Goal: Task Accomplishment & Management: Complete application form

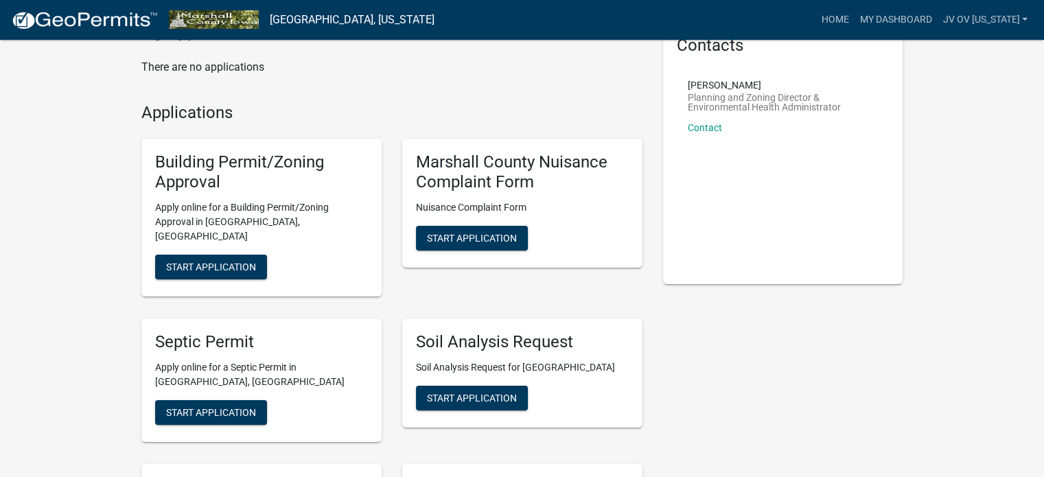
scroll to position [91, 0]
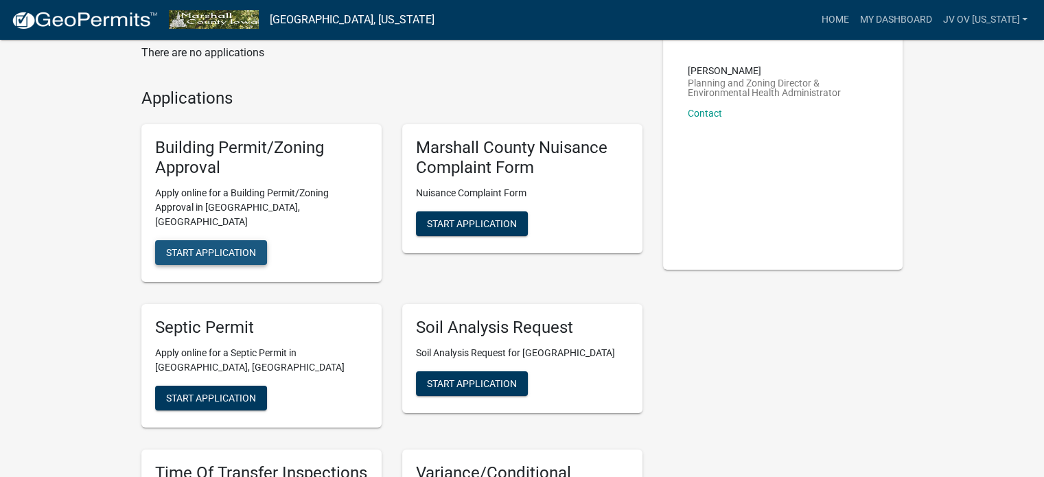
click at [230, 246] on span "Start Application" at bounding box center [211, 251] width 90 height 11
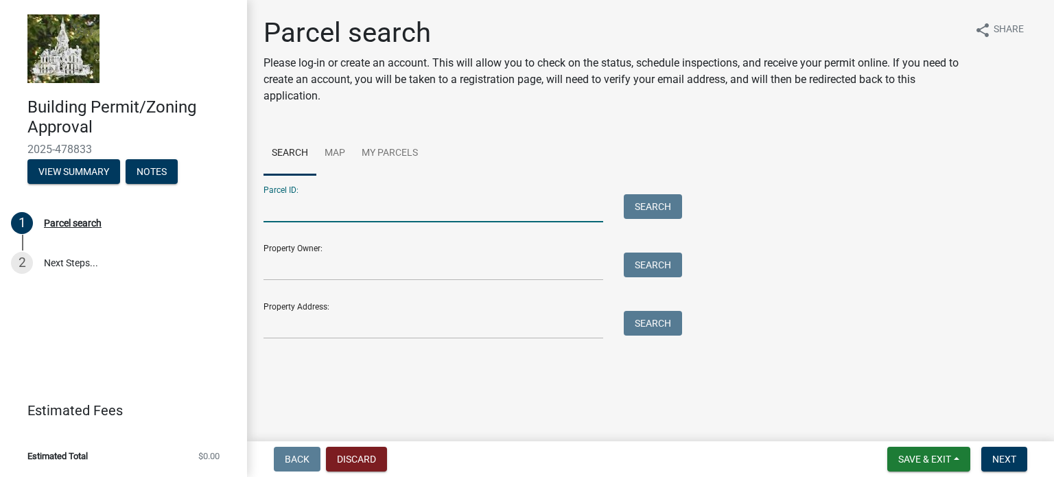
click at [324, 213] on input "Parcel ID:" at bounding box center [433, 208] width 340 height 28
click at [335, 208] on input "Parcel ID:" at bounding box center [433, 208] width 340 height 28
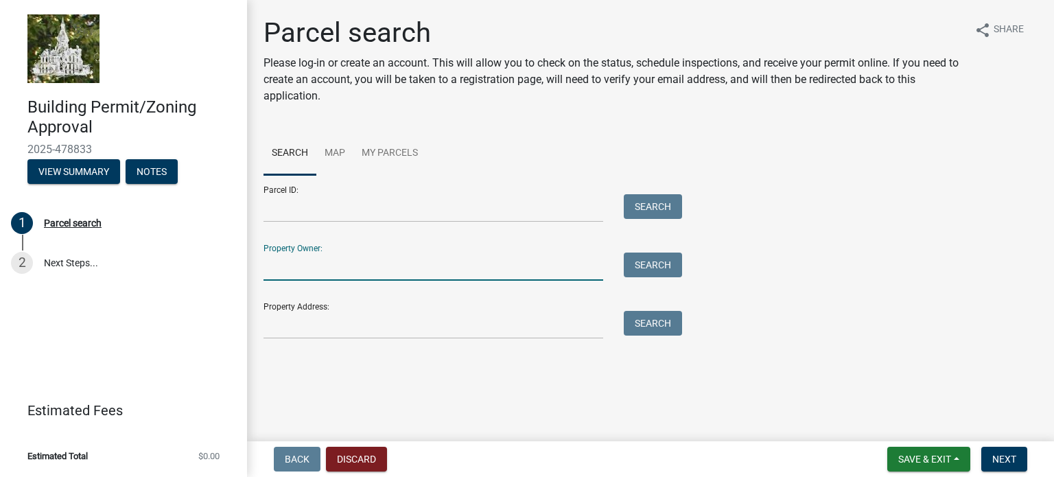
click at [313, 268] on input "Property Owner:" at bounding box center [433, 266] width 340 height 28
type input "jv of [US_STATE] llc"
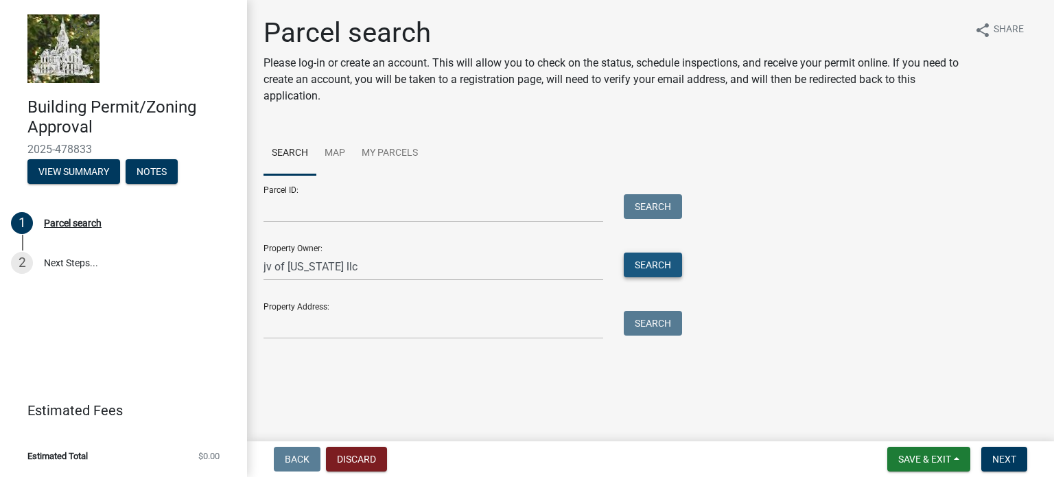
click at [646, 259] on button "Search" at bounding box center [653, 264] width 58 height 25
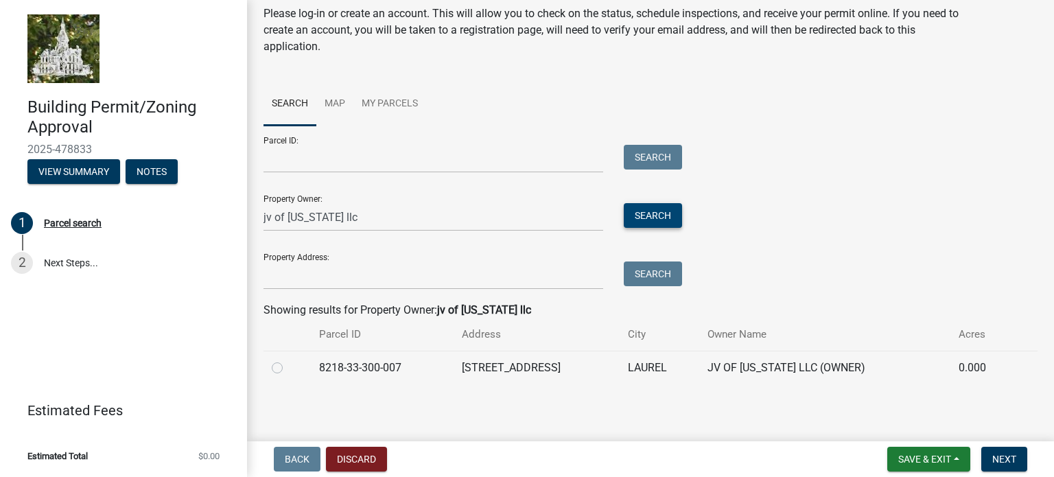
scroll to position [51, 0]
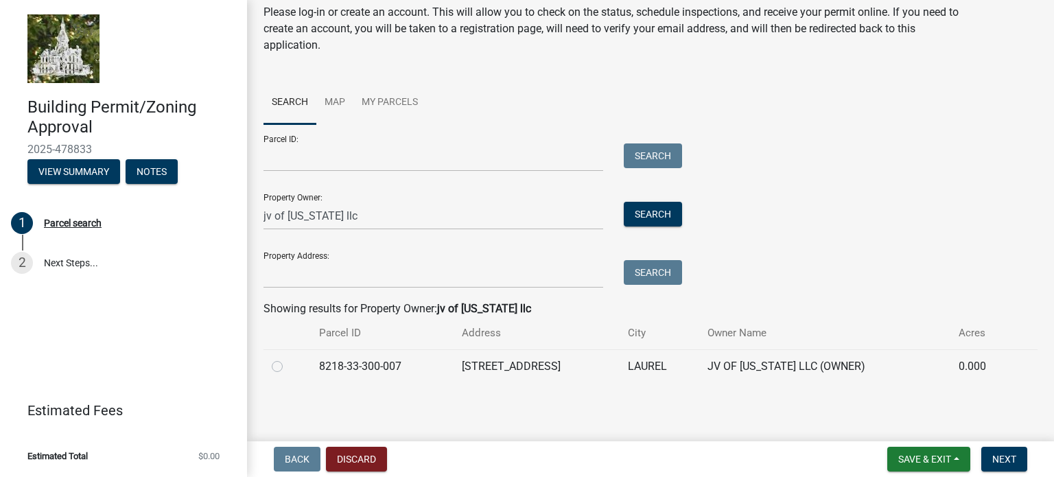
click at [288, 358] on label at bounding box center [288, 358] width 0 height 0
click at [288, 367] on input "radio" at bounding box center [292, 362] width 9 height 9
radio input "true"
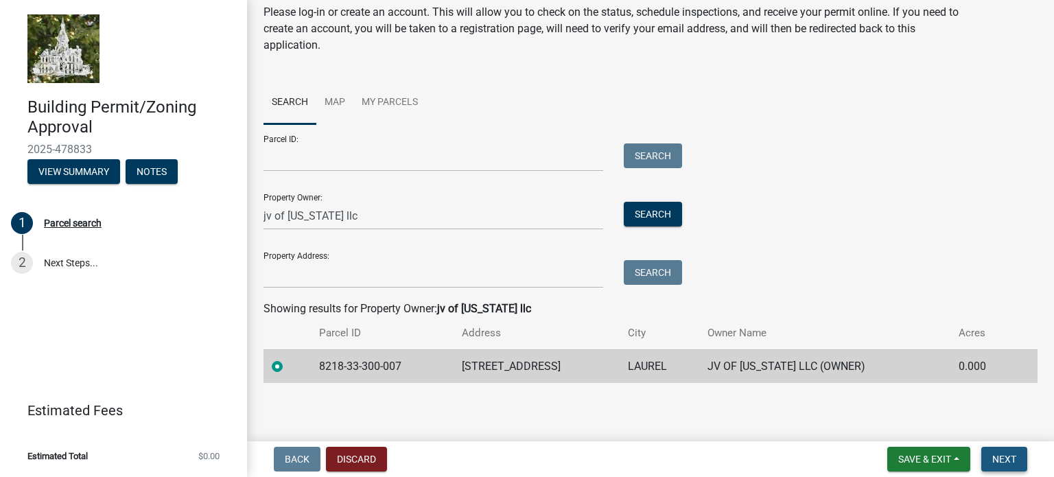
click at [1000, 451] on button "Next" at bounding box center [1004, 459] width 46 height 25
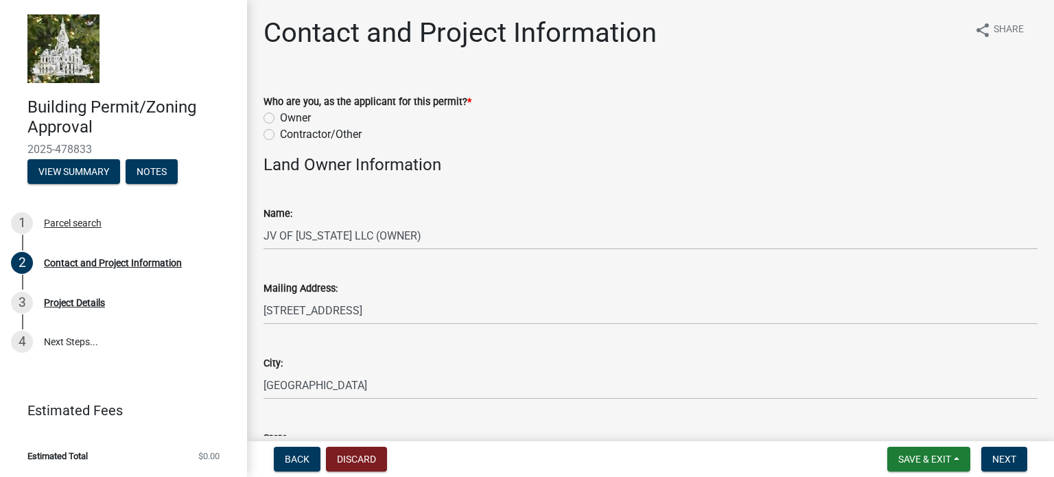
click at [280, 116] on label "Owner" at bounding box center [295, 118] width 31 height 16
click at [280, 116] on input "Owner" at bounding box center [284, 114] width 9 height 9
radio input "true"
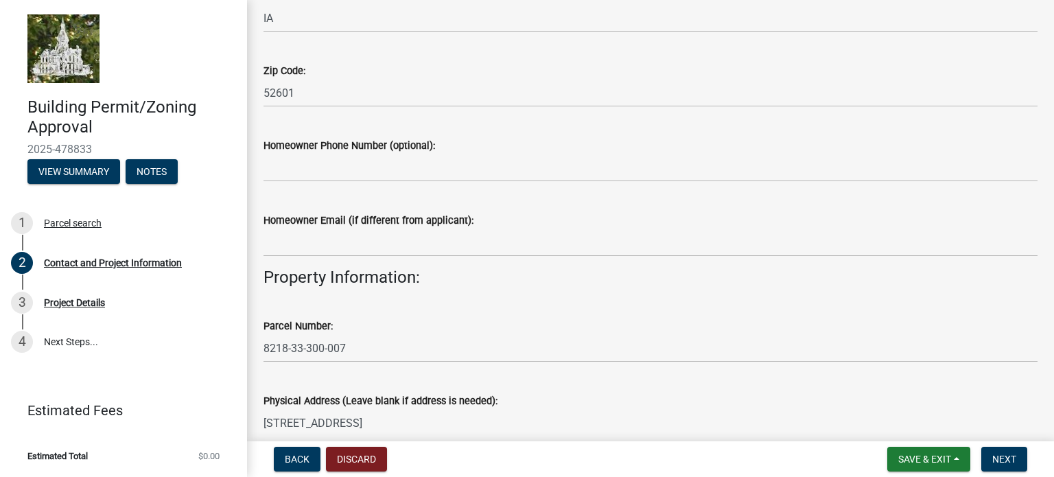
scroll to position [451, 0]
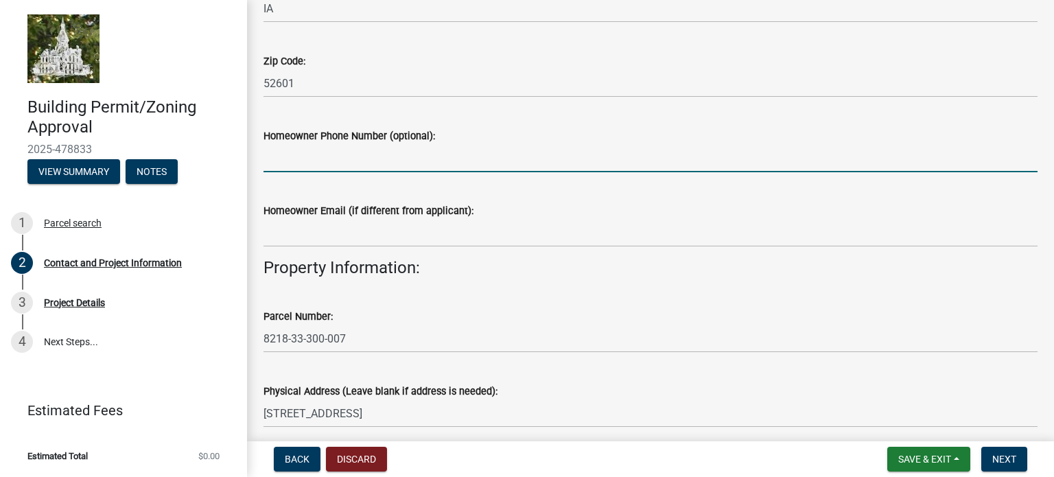
click at [287, 164] on input "Homeowner Phone Number (optional):" at bounding box center [650, 158] width 774 height 28
type input "8643140668"
type input "[EMAIL_ADDRESS][DOMAIN_NAME]"
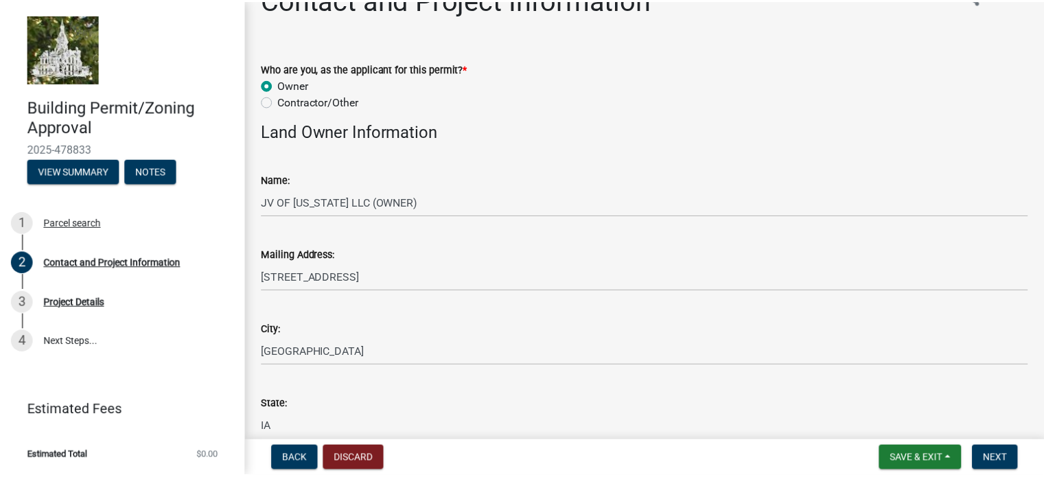
scroll to position [0, 0]
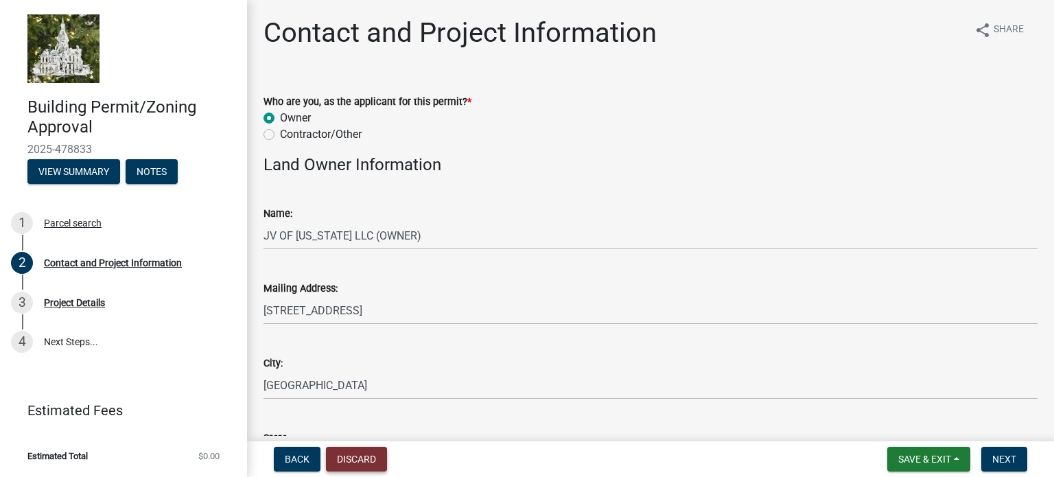
click at [353, 456] on button "Discard" at bounding box center [356, 459] width 61 height 25
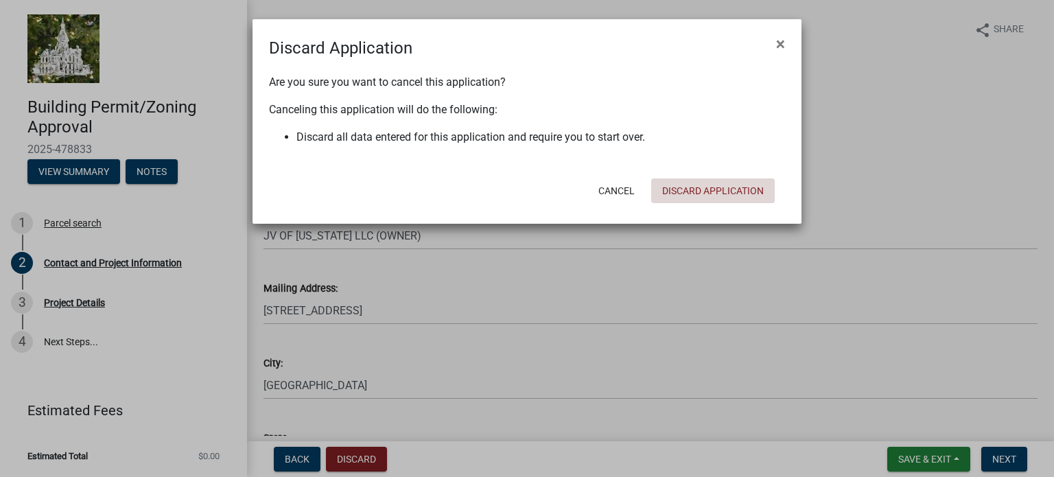
click at [688, 188] on button "Discard Application" at bounding box center [712, 190] width 123 height 25
